Goal: Information Seeking & Learning: Learn about a topic

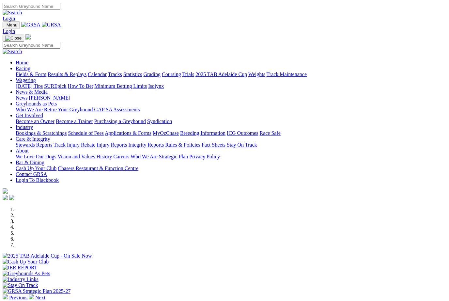
click at [30, 65] on link "Racing" at bounding box center [23, 68] width 15 height 6
click at [80, 71] on link "Results & Replays" at bounding box center [67, 74] width 39 height 6
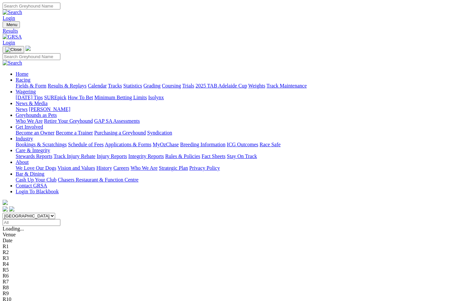
scroll to position [0, 0]
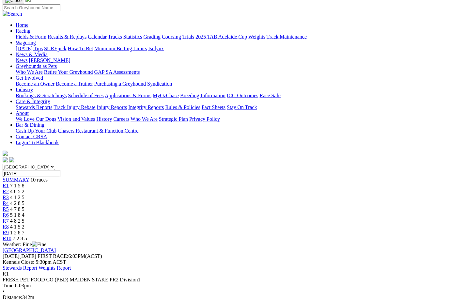
scroll to position [53, 0]
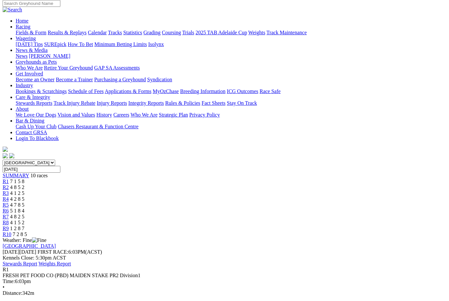
click at [24, 184] on span "4 8 5 2" at bounding box center [17, 187] width 14 height 6
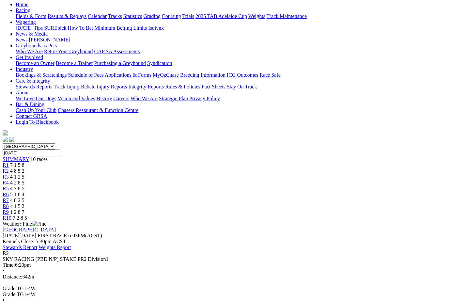
scroll to position [69, 0]
click at [9, 174] on link "R3" at bounding box center [6, 177] width 6 height 6
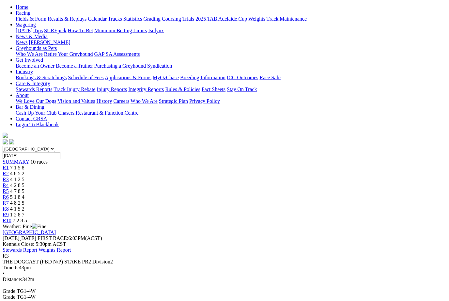
scroll to position [67, 0]
click at [9, 182] on link "R4" at bounding box center [6, 185] width 6 height 6
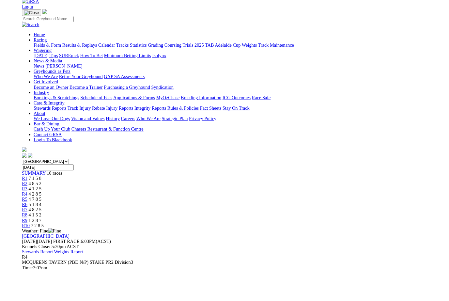
scroll to position [58, 3]
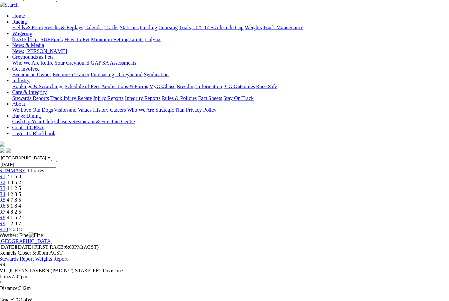
click at [21, 197] on span "4 7 8 5" at bounding box center [14, 200] width 14 height 6
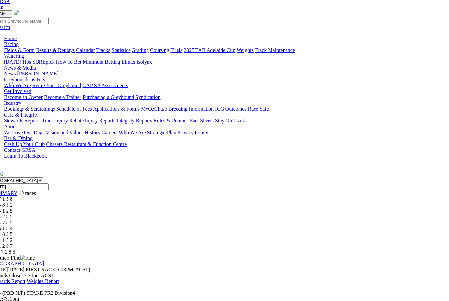
scroll to position [35, 12]
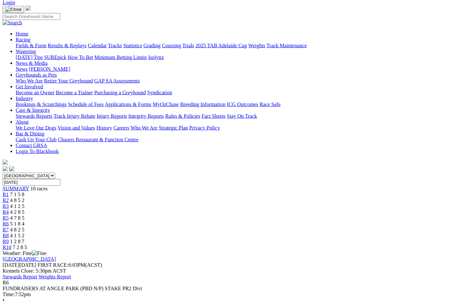
scroll to position [40, 0]
click at [9, 226] on link "R7" at bounding box center [6, 229] width 6 height 6
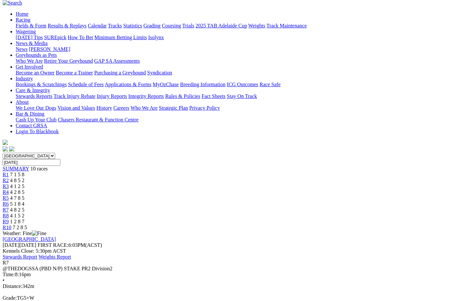
scroll to position [56, 0]
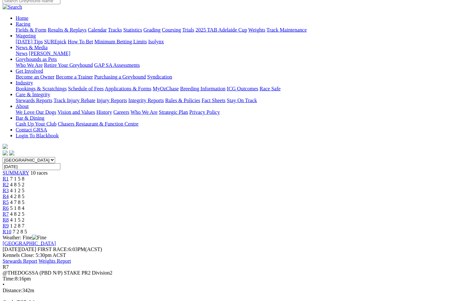
click at [24, 217] on span "4 1 5 2" at bounding box center [17, 220] width 14 height 6
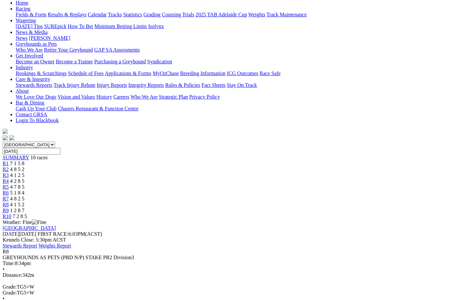
scroll to position [71, 0]
click at [9, 208] on link "R9" at bounding box center [6, 211] width 6 height 6
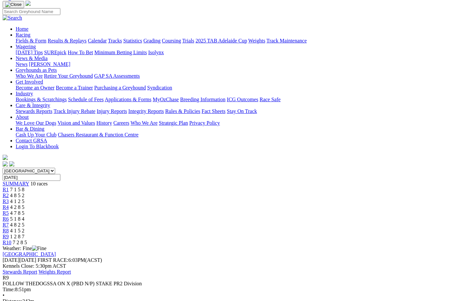
scroll to position [52, 0]
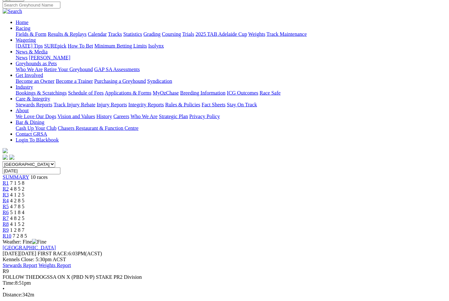
click at [11, 233] on span "R10" at bounding box center [7, 236] width 9 height 6
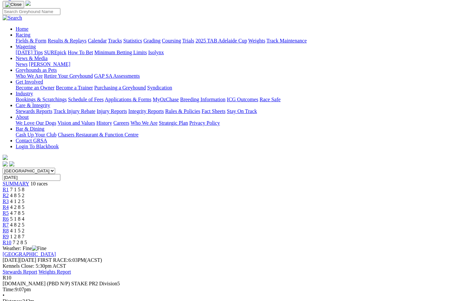
scroll to position [44, 0]
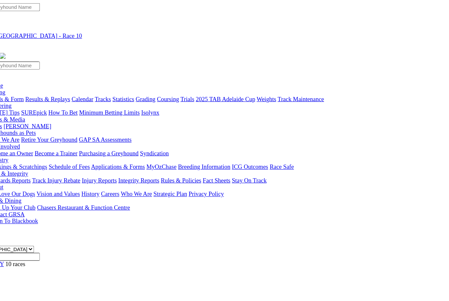
scroll to position [0, 0]
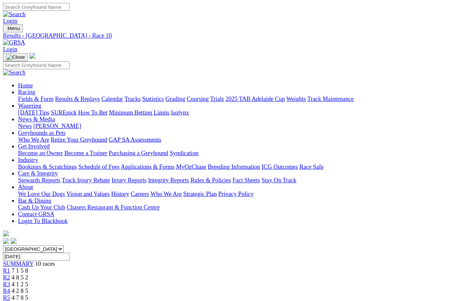
click at [25, 83] on link "Fields & Form" at bounding box center [31, 86] width 31 height 6
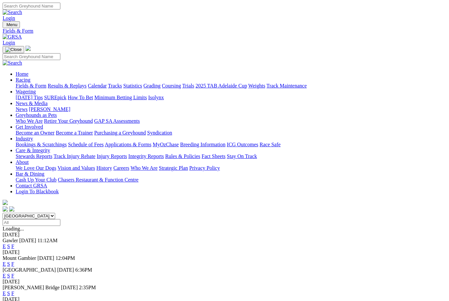
click at [14, 243] on link "F" at bounding box center [12, 246] width 3 height 6
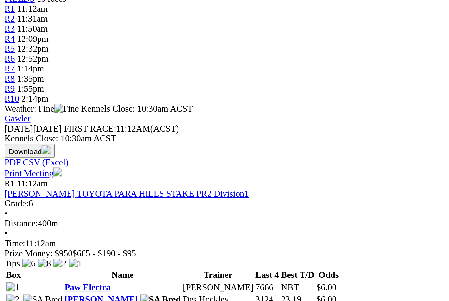
scroll to position [120, 0]
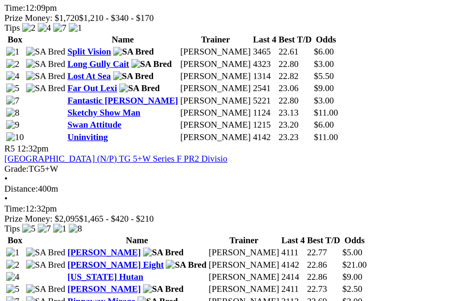
scroll to position [546, 0]
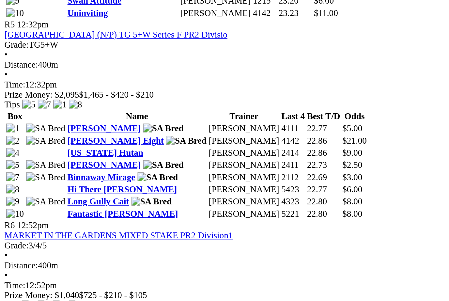
scroll to position [619, 0]
